Goal: Use online tool/utility: Utilize a website feature to perform a specific function

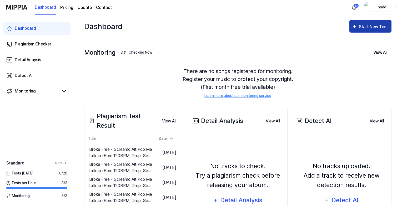
click at [366, 25] on div "Start New Test" at bounding box center [374, 26] width 30 height 7
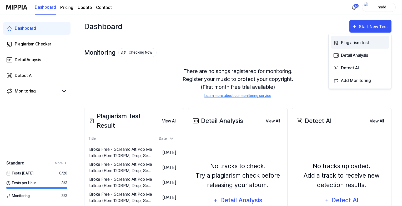
click at [360, 43] on div "Plagiarism test" at bounding box center [364, 42] width 46 height 7
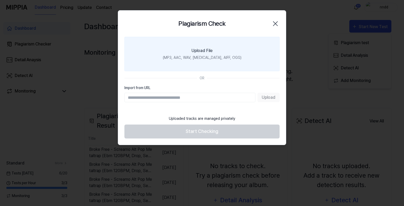
click at [246, 53] on label "Upload File (MP3, AAC, WAV, [MEDICAL_DATA], AIFF, OGG)" at bounding box center [201, 54] width 155 height 34
click at [0, 0] on input "Upload File (MP3, AAC, WAV, [MEDICAL_DATA], AIFF, OGG)" at bounding box center [0, 0] width 0 height 0
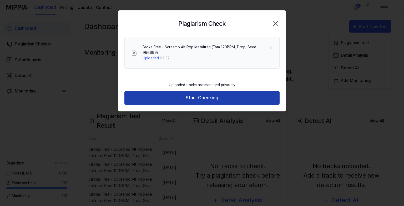
click at [181, 91] on button "Start Checking" at bounding box center [201, 98] width 155 height 14
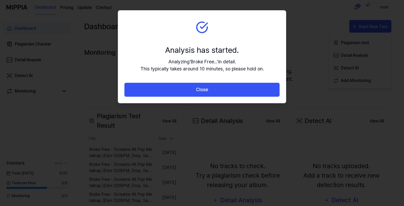
click at [181, 91] on button "Close" at bounding box center [201, 90] width 155 height 14
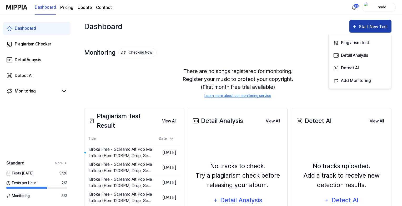
click at [358, 22] on button "Start New Test" at bounding box center [371, 26] width 42 height 13
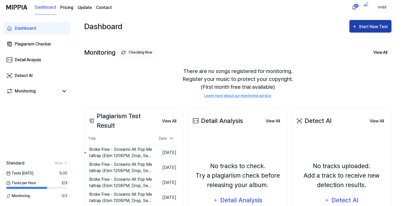
click at [362, 29] on div "Start New Test" at bounding box center [374, 26] width 30 height 7
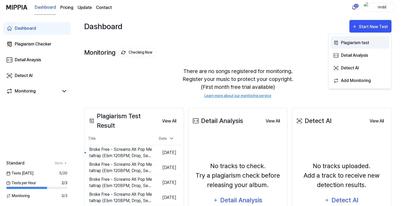
click at [336, 44] on icon "button" at bounding box center [336, 43] width 3 height 4
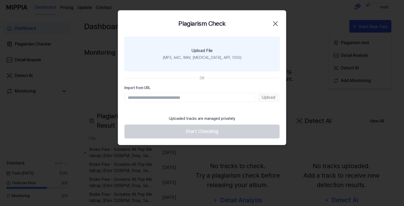
click at [188, 57] on div "(MP3, AAC, WAV, [MEDICAL_DATA], AIFF, OGG)" at bounding box center [202, 58] width 79 height 6
click at [0, 0] on input "Upload File (MP3, AAC, WAV, [MEDICAL_DATA], AIFF, OGG)" at bounding box center [0, 0] width 0 height 0
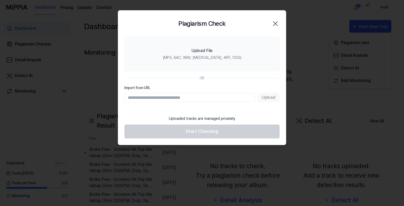
click at [273, 15] on div "Plagiarism Check Close" at bounding box center [202, 24] width 168 height 26
click at [276, 23] on icon "button" at bounding box center [275, 23] width 8 height 8
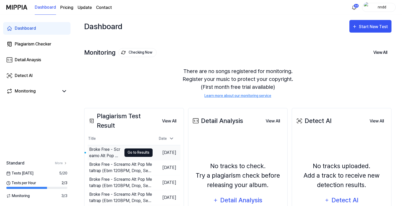
click at [130, 151] on button "Go to Results" at bounding box center [138, 153] width 28 height 8
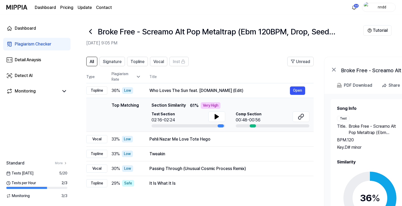
click at [273, 30] on h1 "Broke Free - Screamo Alt Pop Metaltrap (Ebm 120BPM, Drop, Seed 966699)" at bounding box center [218, 32] width 240 height 12
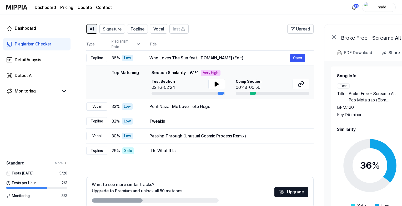
click at [89, 32] on button "All" at bounding box center [91, 28] width 11 height 9
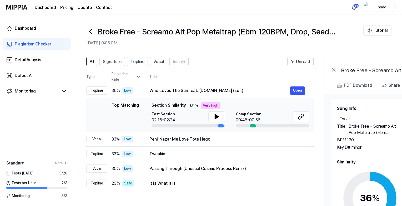
click at [92, 33] on icon at bounding box center [90, 31] width 8 height 8
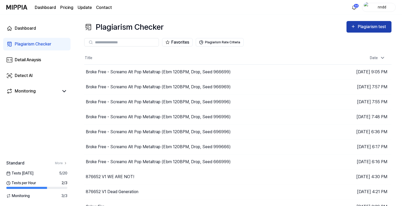
click at [356, 21] on button "Plagiarism test" at bounding box center [369, 27] width 45 height 12
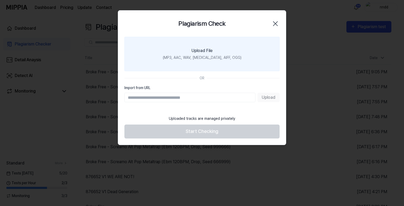
click at [193, 43] on label "Upload File (MP3, AAC, WAV, [MEDICAL_DATA], AIFF, OGG)" at bounding box center [201, 54] width 155 height 34
click at [0, 0] on input "Upload File (MP3, AAC, WAV, [MEDICAL_DATA], AIFF, OGG)" at bounding box center [0, 0] width 0 height 0
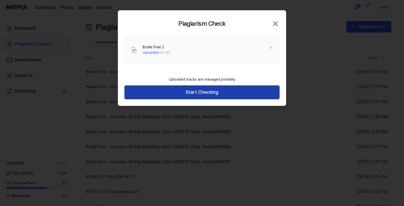
click at [178, 92] on button "Start Checking" at bounding box center [201, 93] width 155 height 14
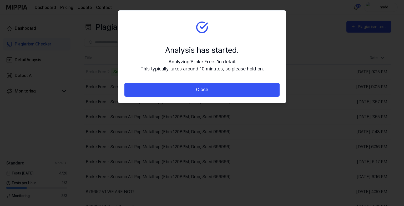
click at [178, 92] on button "Close" at bounding box center [201, 90] width 155 height 14
